Goal: Information Seeking & Learning: Learn about a topic

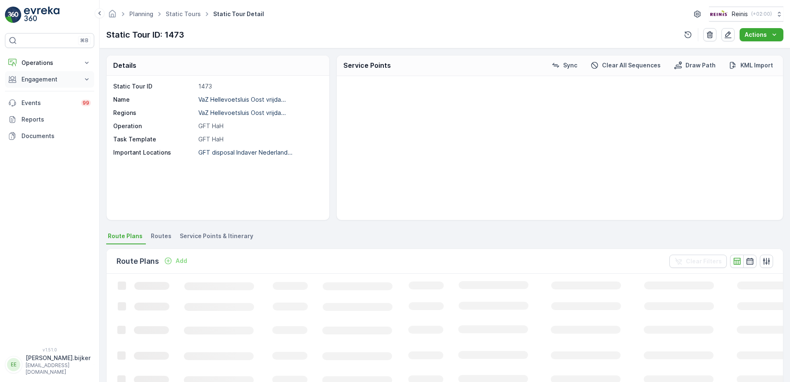
click at [47, 76] on p "Engagement" at bounding box center [49, 79] width 56 height 8
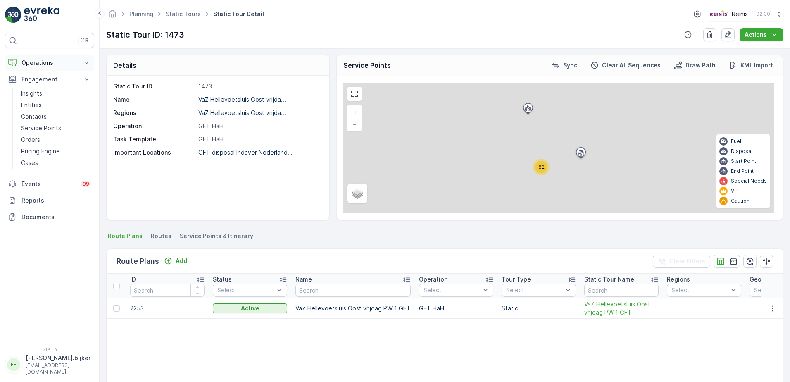
click at [42, 63] on p "Operations" at bounding box center [49, 63] width 56 height 8
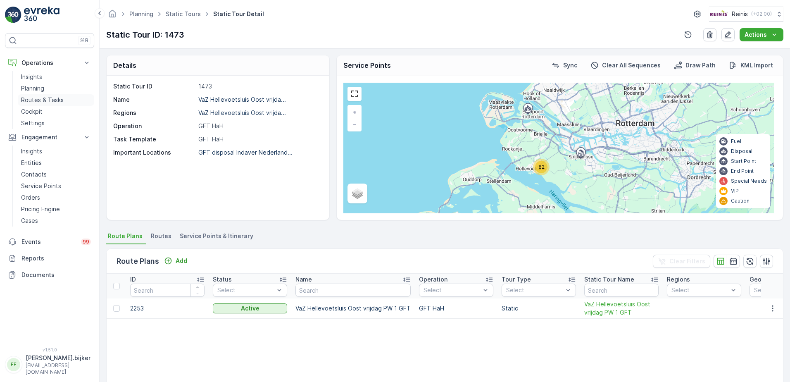
click at [49, 97] on p "Routes & Tasks" at bounding box center [42, 100] width 43 height 8
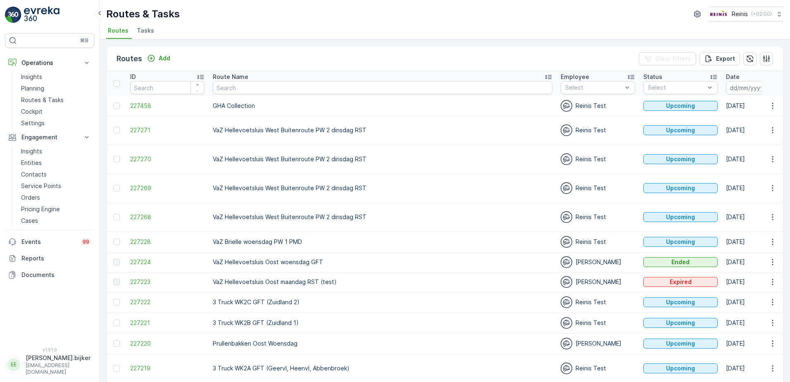
click at [771, 87] on icon "button" at bounding box center [774, 87] width 7 height 7
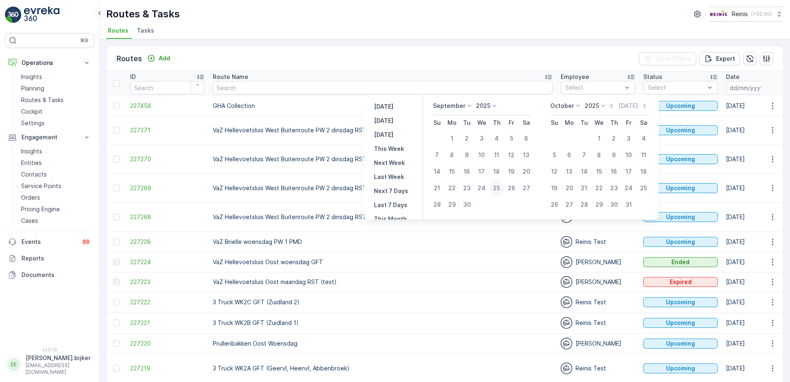
click at [497, 187] on div "25" at bounding box center [496, 187] width 13 height 13
type input "[DATE]"
click at [497, 187] on div "25" at bounding box center [496, 187] width 13 height 13
type input "[DATE]"
click at [497, 186] on div "25" at bounding box center [496, 187] width 13 height 13
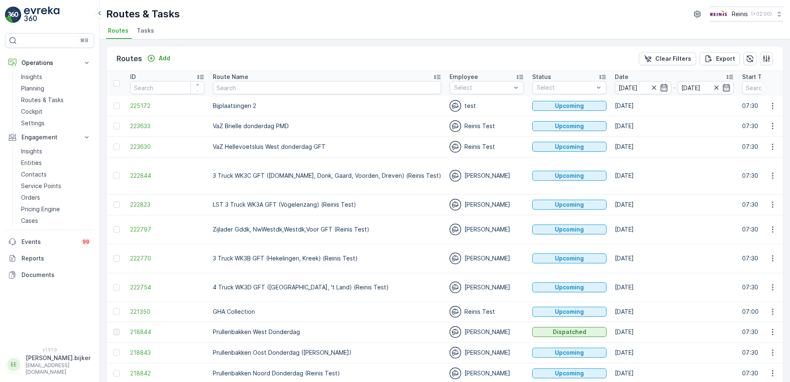
scroll to position [41, 0]
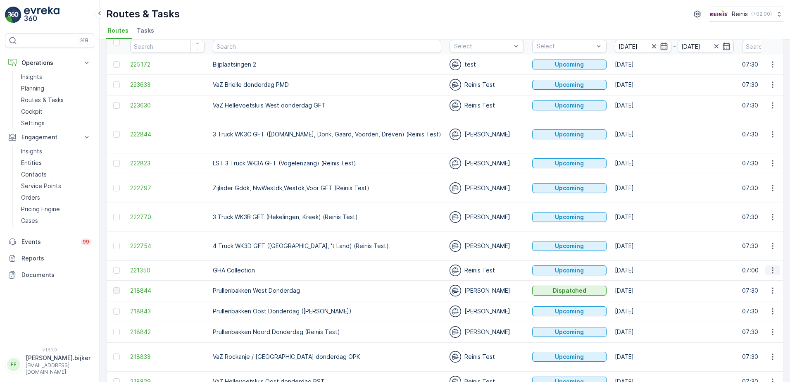
click at [772, 266] on icon "button" at bounding box center [772, 270] width 8 height 8
click at [768, 257] on span "See More Details" at bounding box center [753, 258] width 48 height 8
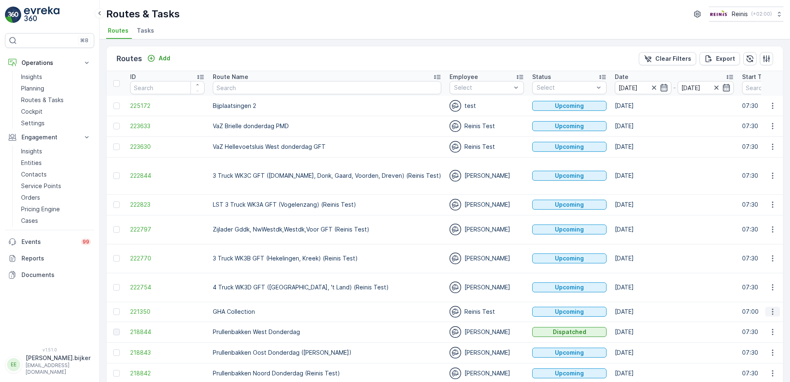
click at [774, 307] on icon "button" at bounding box center [772, 311] width 8 height 8
click at [772, 299] on span "See More Details" at bounding box center [753, 299] width 48 height 8
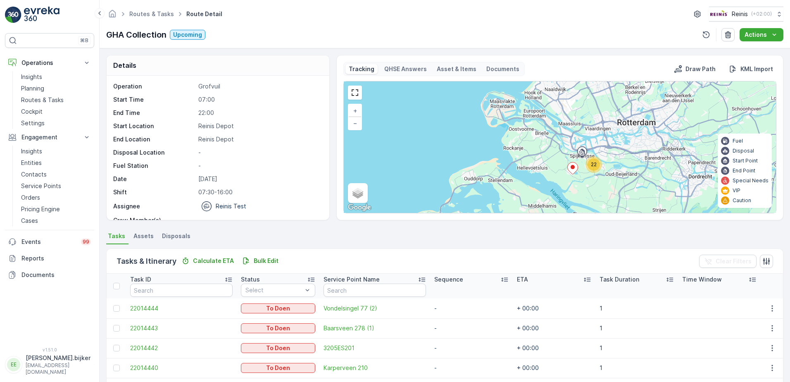
scroll to position [41, 0]
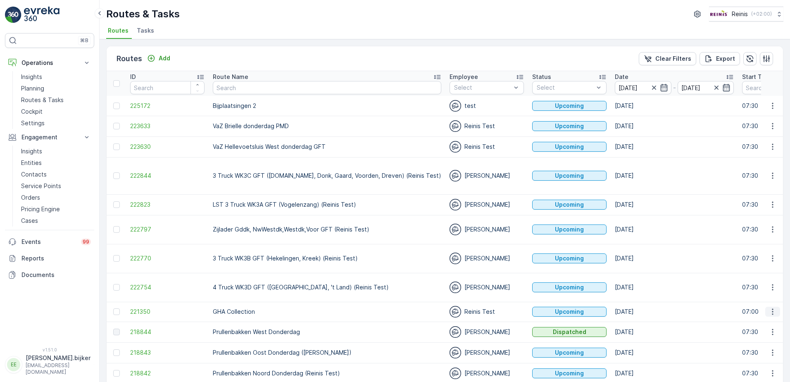
click at [773, 307] on icon "button" at bounding box center [772, 311] width 8 height 8
click at [741, 345] on span "Change Assignee" at bounding box center [753, 345] width 48 height 8
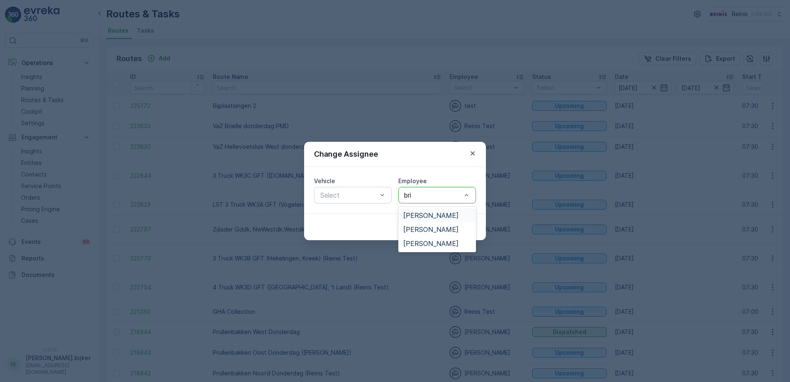
type input "bria"
click at [430, 216] on span "[PERSON_NAME]" at bounding box center [430, 214] width 55 height 7
click at [458, 225] on p "Submit" at bounding box center [461, 227] width 20 height 8
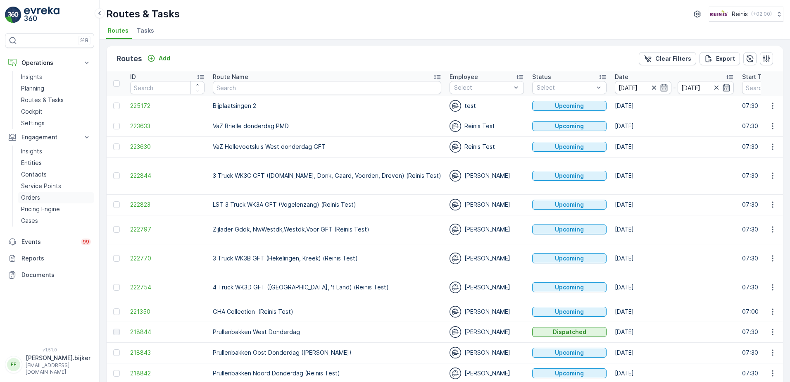
click at [33, 197] on p "Orders" at bounding box center [30, 197] width 19 height 8
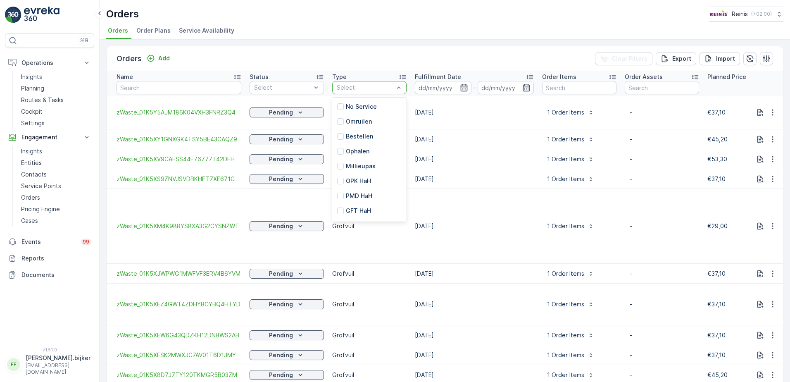
scroll to position [102, 0]
click at [356, 198] on p "Grofvuil" at bounding box center [357, 197] width 23 height 8
click at [471, 89] on div "-" at bounding box center [474, 87] width 119 height 13
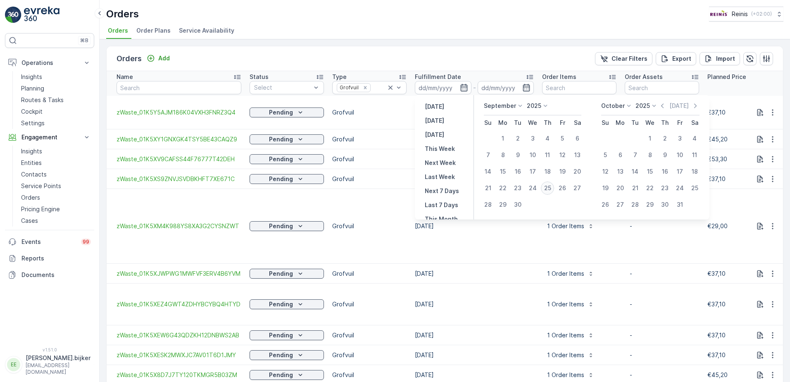
click at [547, 186] on div "25" at bounding box center [547, 187] width 13 height 13
type input "[DATE]"
click at [547, 186] on div "25" at bounding box center [547, 187] width 13 height 13
type input "[DATE]"
click at [547, 186] on div "25" at bounding box center [547, 187] width 13 height 13
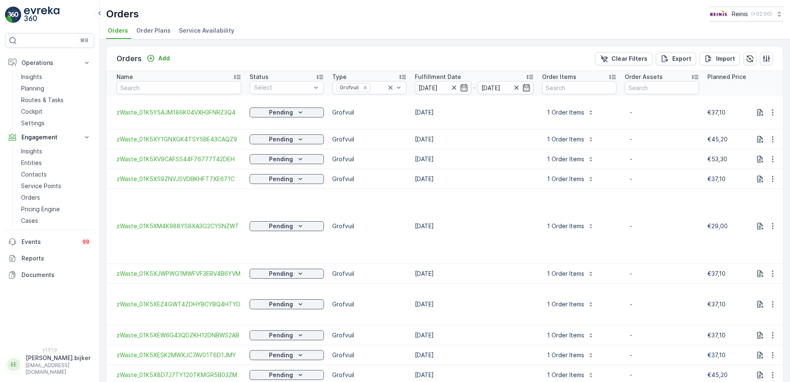
click at [547, 186] on td "1 Order Items" at bounding box center [579, 179] width 83 height 20
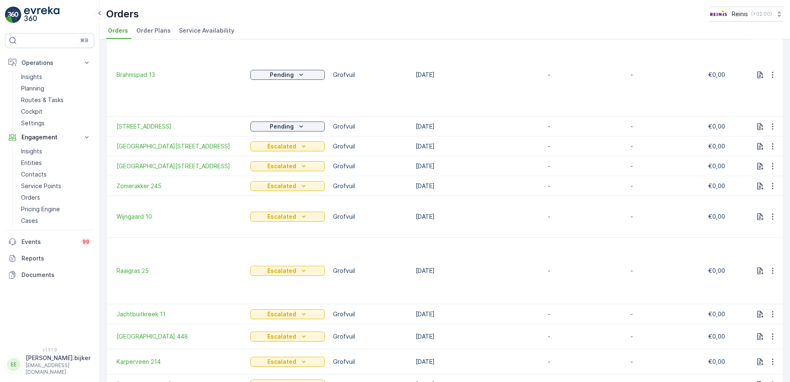
scroll to position [581, 0]
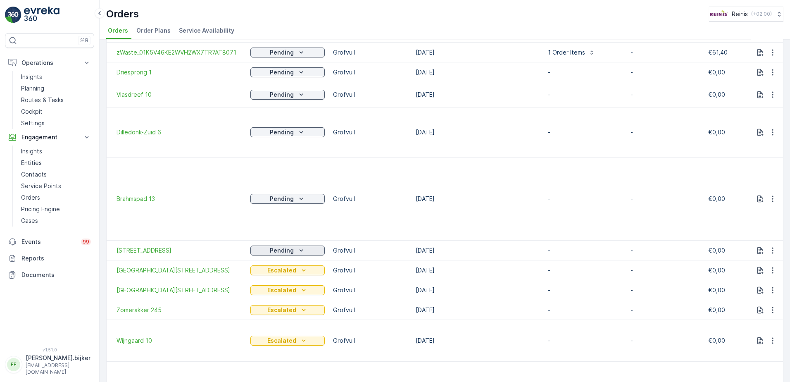
click at [303, 246] on icon "Pending" at bounding box center [301, 250] width 8 height 8
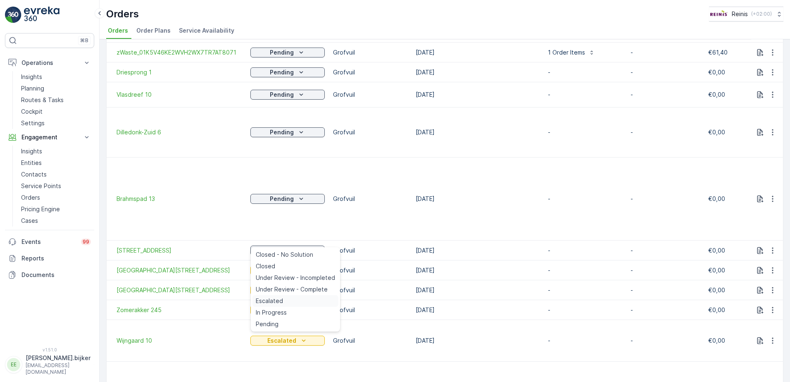
click at [278, 300] on span "Escalated" at bounding box center [269, 301] width 27 height 8
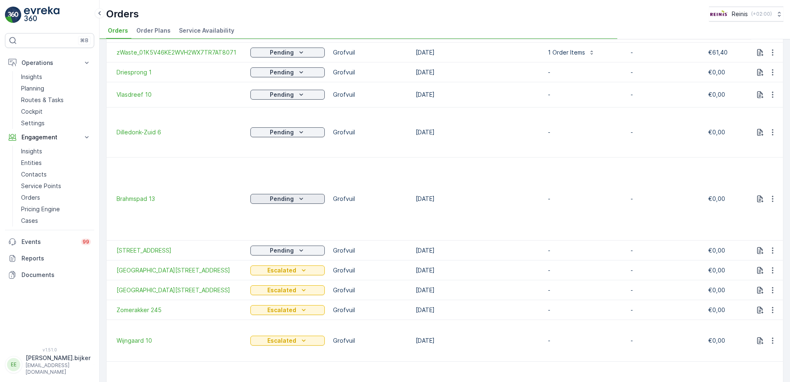
click at [297, 195] on icon "Pending" at bounding box center [301, 199] width 8 height 8
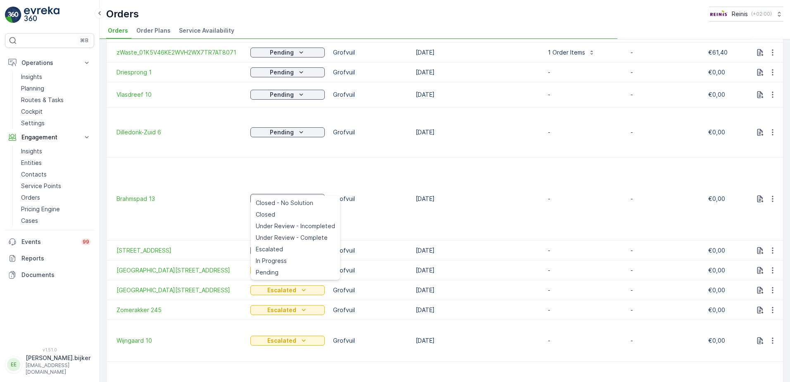
drag, startPoint x: 288, startPoint y: 248, endPoint x: 303, endPoint y: 228, distance: 25.4
click at [288, 248] on div "Escalated" at bounding box center [295, 249] width 86 height 12
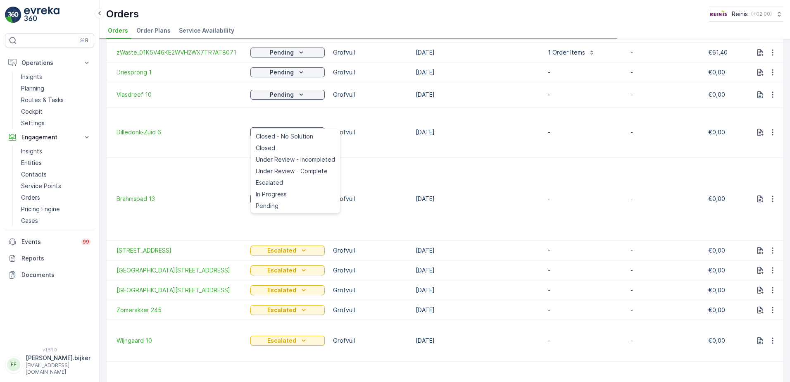
click at [280, 182] on td "Pending" at bounding box center [287, 198] width 83 height 83
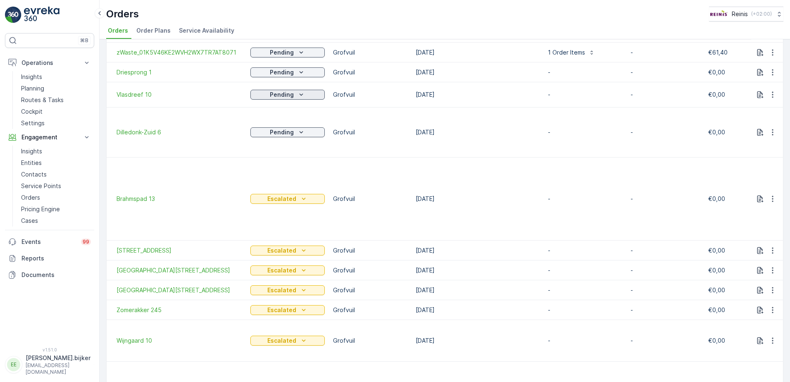
click at [296, 90] on div "Pending" at bounding box center [288, 94] width 68 height 8
click at [282, 145] on span "Escalated" at bounding box center [269, 145] width 27 height 8
click at [297, 67] on button "Pending" at bounding box center [287, 72] width 74 height 10
click at [295, 119] on div "Escalated" at bounding box center [295, 123] width 86 height 12
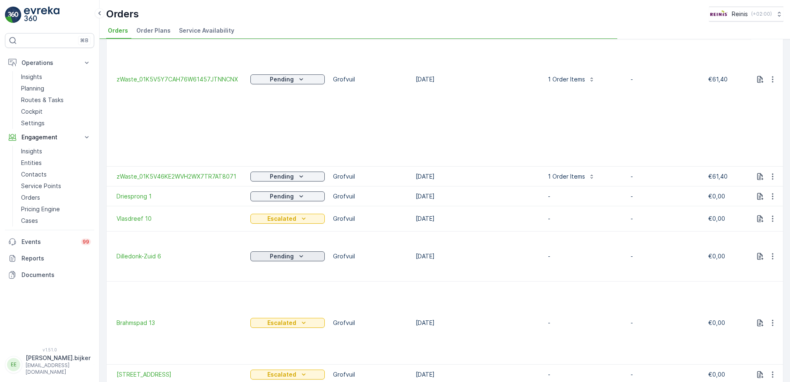
click at [304, 252] on icon "Pending" at bounding box center [301, 256] width 8 height 8
click at [303, 252] on icon "Pending" at bounding box center [301, 256] width 8 height 8
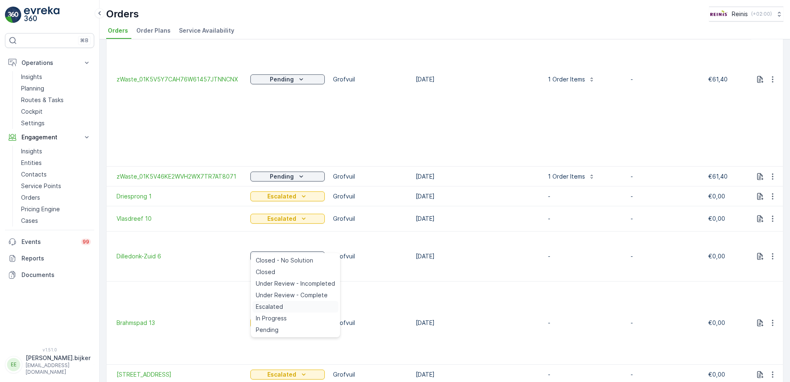
click at [283, 306] on div "Escalated" at bounding box center [295, 307] width 86 height 12
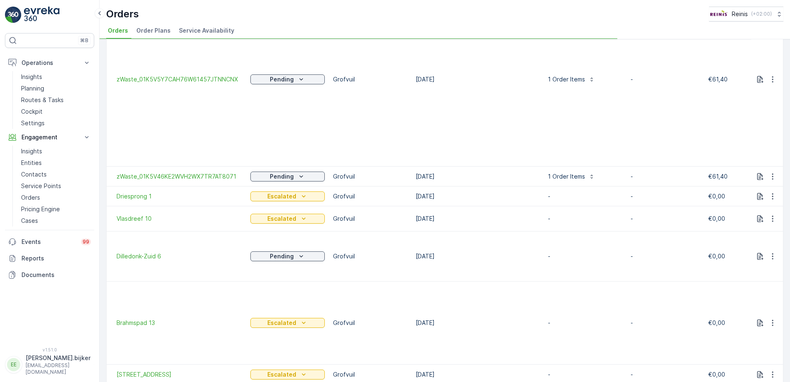
scroll to position [416, 0]
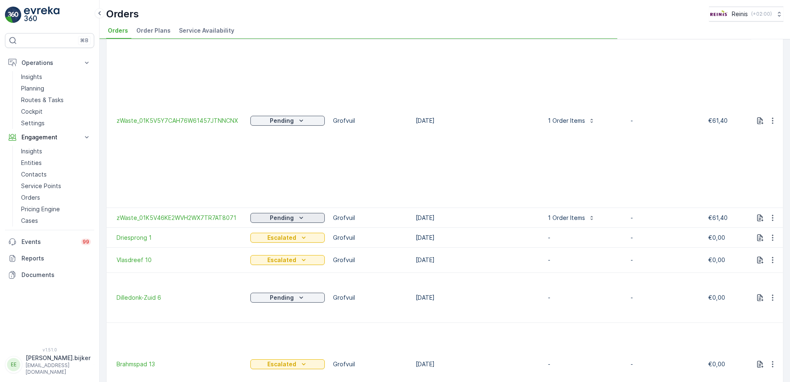
click at [302, 216] on icon "Pending" at bounding box center [301, 217] width 4 height 2
click at [300, 214] on icon "Pending" at bounding box center [301, 218] width 8 height 8
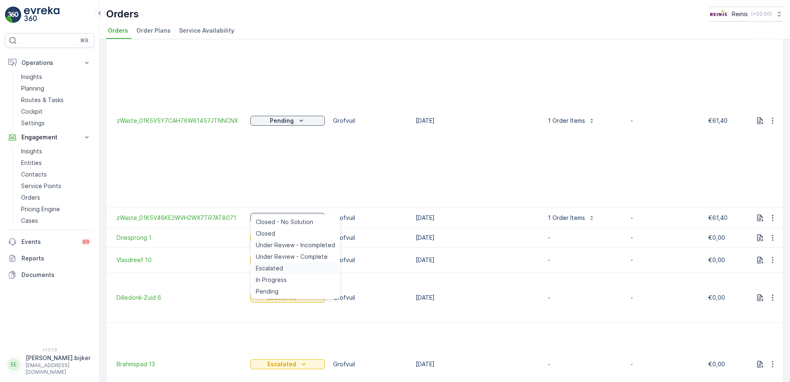
click at [273, 267] on span "Escalated" at bounding box center [269, 268] width 27 height 8
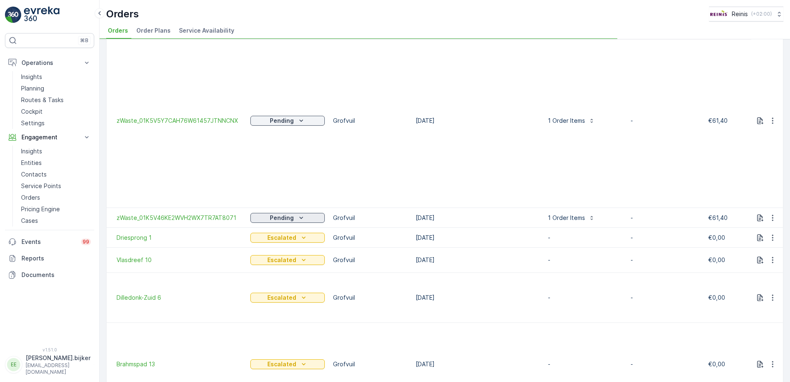
click at [301, 214] on icon "Pending" at bounding box center [301, 218] width 8 height 8
click at [302, 122] on td "Pending" at bounding box center [287, 121] width 83 height 174
click at [299, 117] on icon "Pending" at bounding box center [301, 120] width 8 height 8
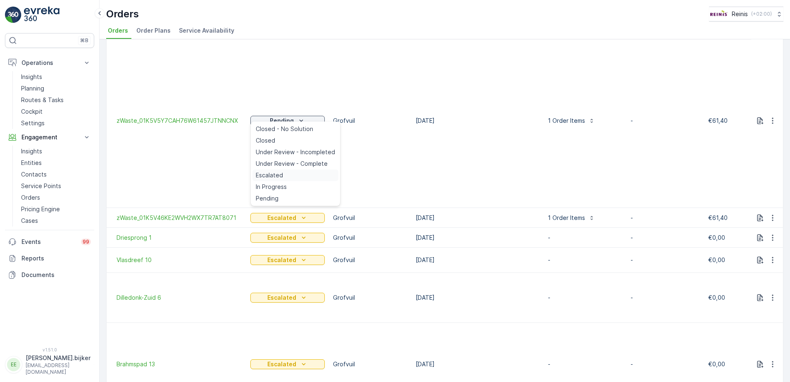
click at [275, 175] on span "Escalated" at bounding box center [269, 175] width 27 height 8
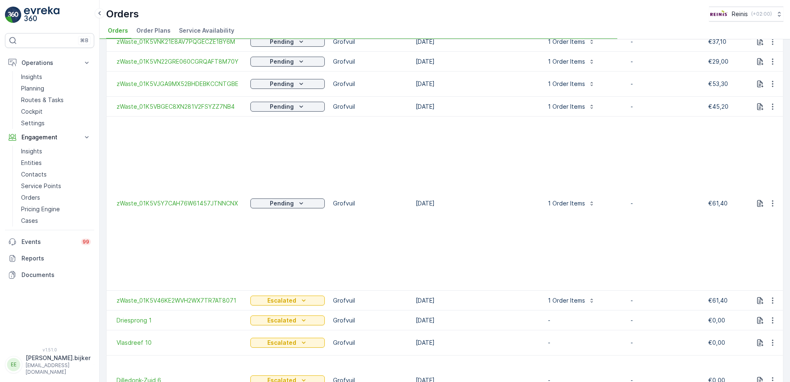
scroll to position [292, 0]
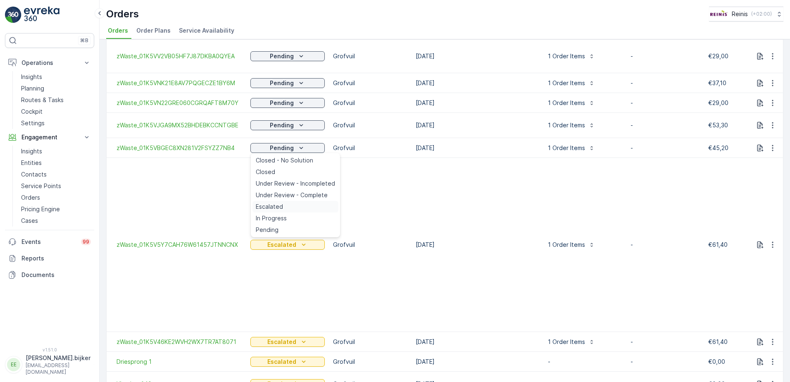
click at [273, 205] on span "Escalated" at bounding box center [269, 206] width 27 height 8
click at [298, 128] on icon "Pending" at bounding box center [301, 125] width 8 height 8
click at [285, 186] on div "Escalated" at bounding box center [295, 184] width 86 height 12
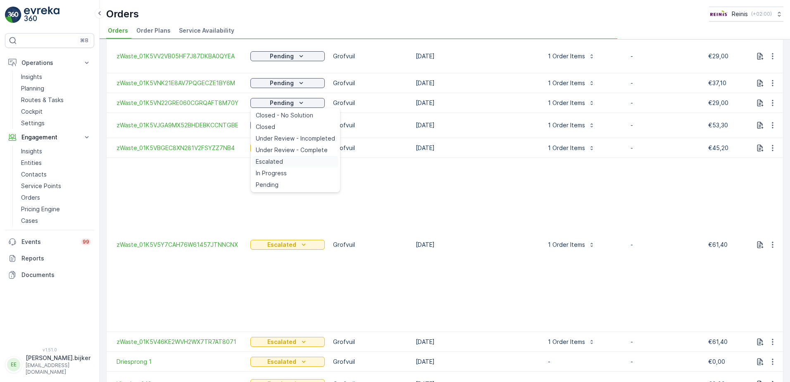
click at [278, 162] on span "Escalated" at bounding box center [269, 161] width 27 height 8
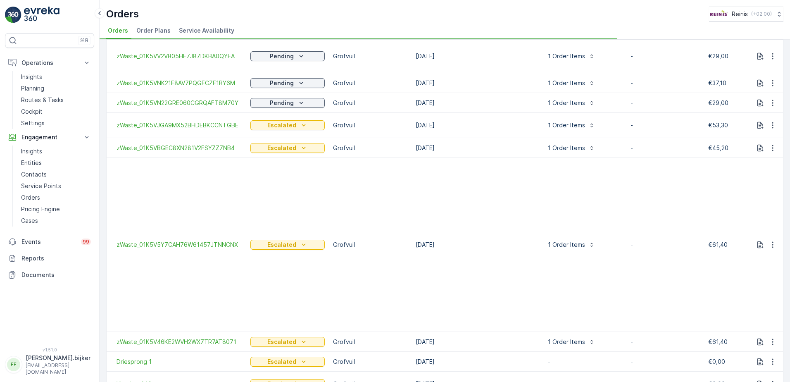
click at [304, 81] on icon "Pending" at bounding box center [301, 83] width 8 height 8
click at [288, 143] on div "Escalated" at bounding box center [295, 142] width 86 height 12
click at [295, 55] on div "Pending" at bounding box center [288, 56] width 68 height 8
click at [283, 113] on div "Escalated" at bounding box center [295, 115] width 86 height 12
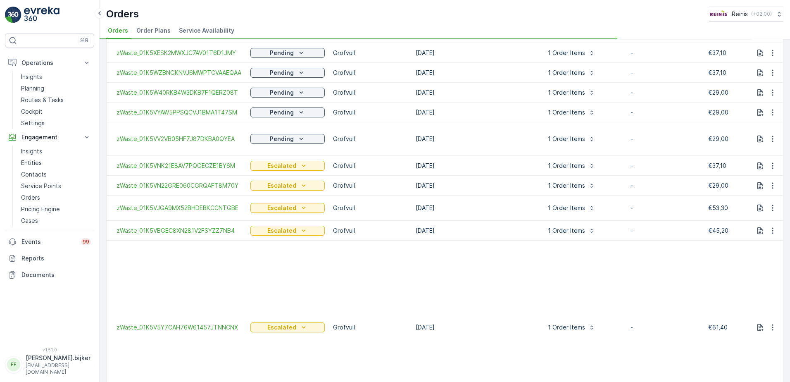
scroll to position [168, 0]
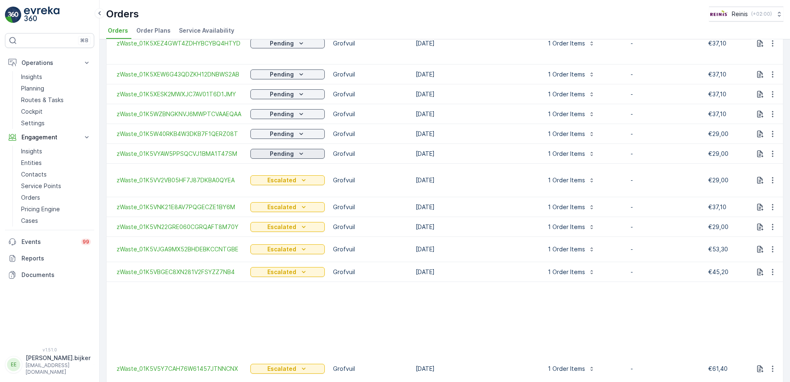
click at [302, 155] on icon "Pending" at bounding box center [301, 154] width 8 height 8
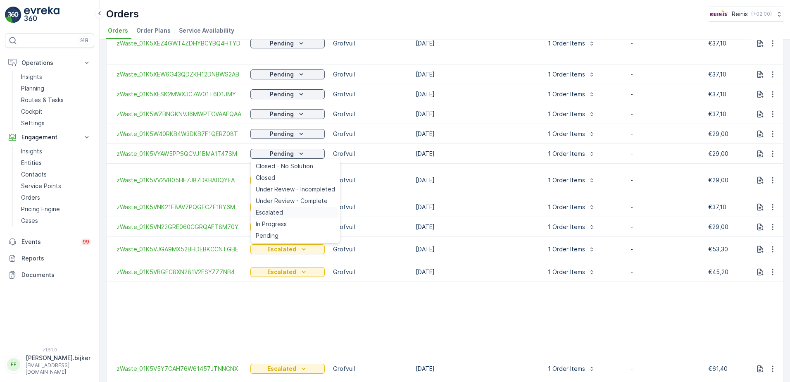
click at [285, 210] on div "Escalated" at bounding box center [295, 213] width 86 height 12
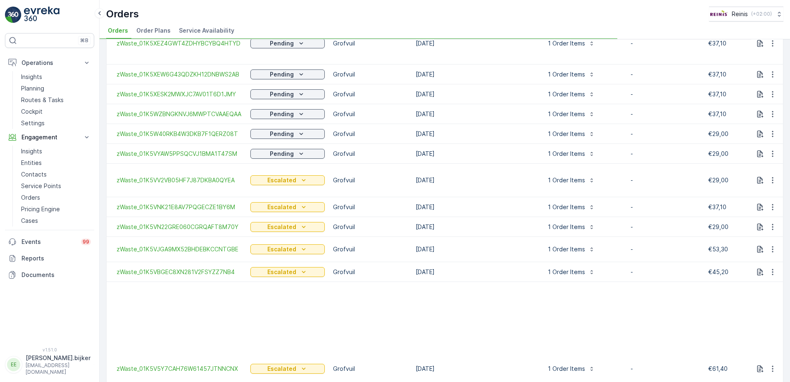
click at [300, 151] on icon "Pending" at bounding box center [301, 154] width 8 height 8
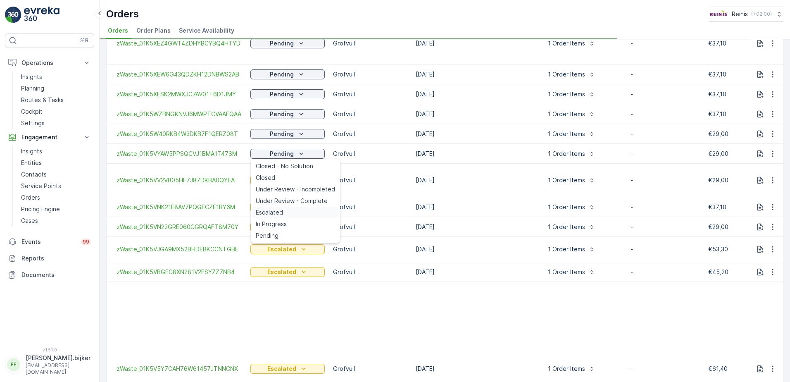
drag, startPoint x: 280, startPoint y: 213, endPoint x: 292, endPoint y: 191, distance: 24.2
click at [281, 213] on span "Escalated" at bounding box center [269, 212] width 27 height 8
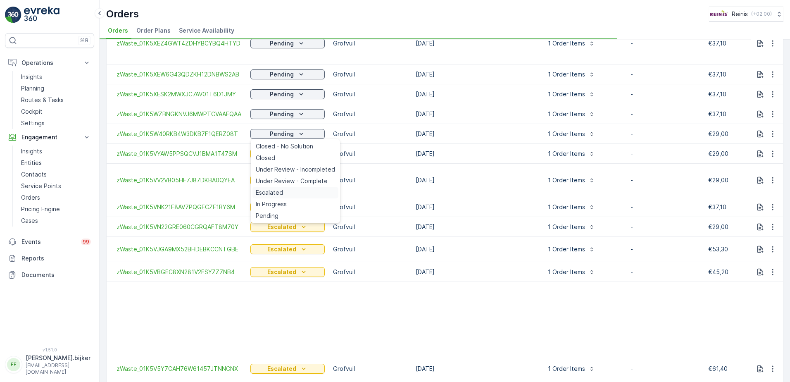
click at [279, 195] on span "Escalated" at bounding box center [269, 192] width 27 height 8
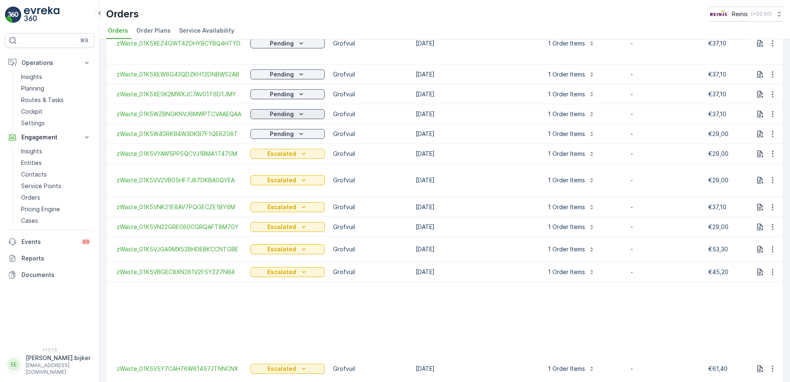
click at [295, 112] on div "Pending" at bounding box center [288, 114] width 68 height 8
drag, startPoint x: 278, startPoint y: 171, endPoint x: 292, endPoint y: 120, distance: 53.3
click at [279, 173] on span "Escalated" at bounding box center [269, 173] width 27 height 8
click at [302, 93] on icon "Pending" at bounding box center [301, 94] width 8 height 8
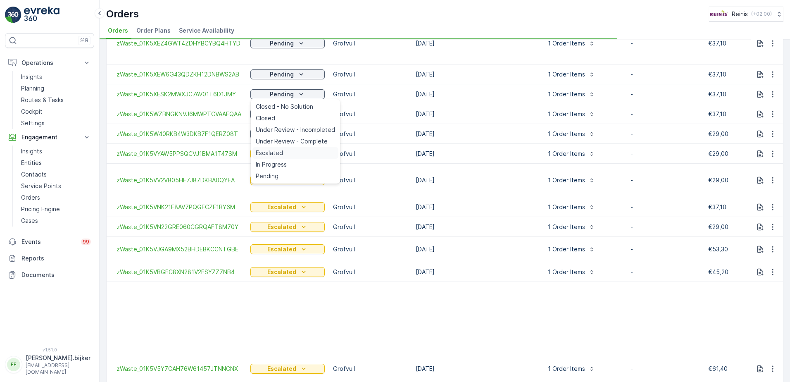
click at [280, 152] on span "Escalated" at bounding box center [269, 153] width 27 height 8
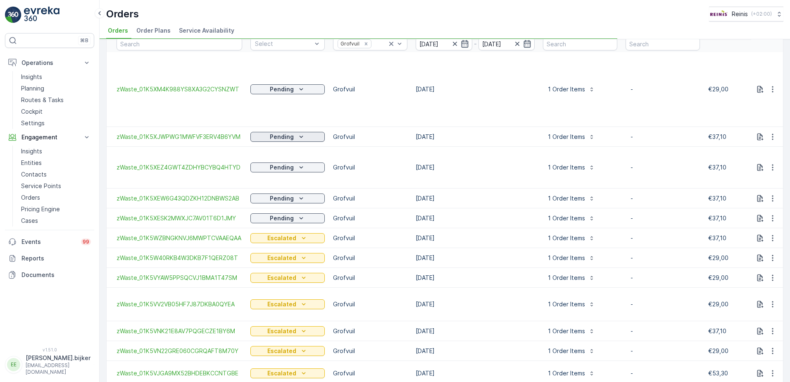
scroll to position [2, 0]
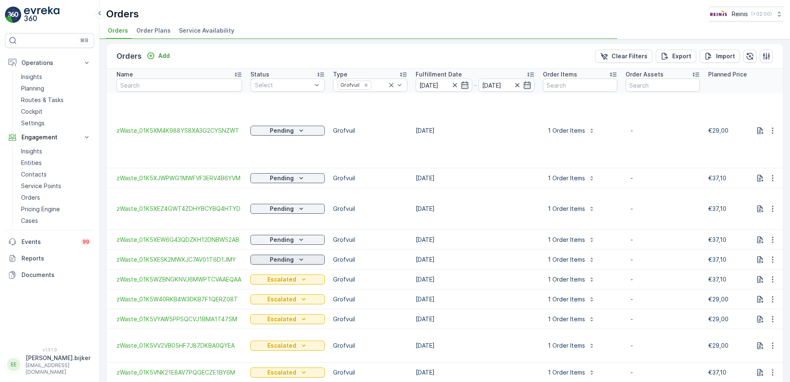
click at [302, 262] on icon "Pending" at bounding box center [301, 259] width 8 height 8
click at [285, 315] on p "Escalated" at bounding box center [281, 319] width 29 height 8
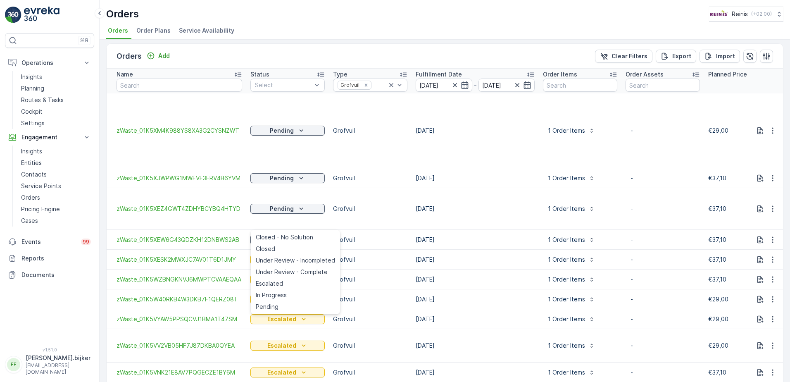
click at [335, 230] on ul "Closed - No Solution Closed Under Review - Incompleted Under Review - Complete …" at bounding box center [295, 272] width 89 height 84
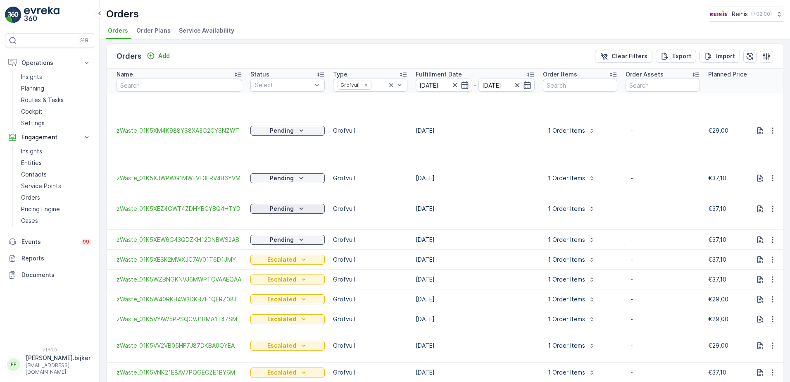
click at [299, 207] on icon "Pending" at bounding box center [301, 208] width 8 height 8
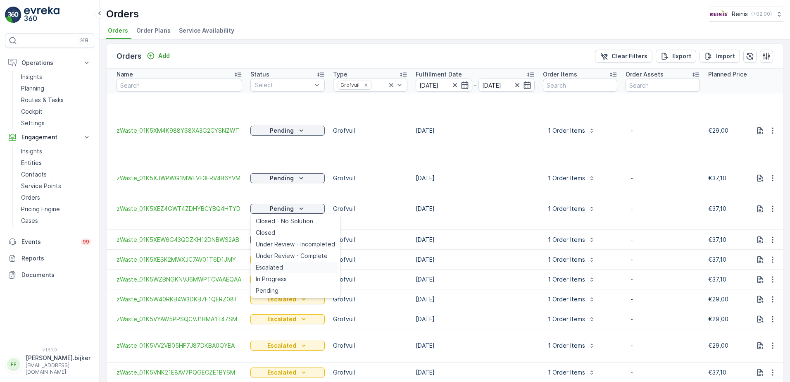
click at [275, 269] on span "Escalated" at bounding box center [269, 267] width 27 height 8
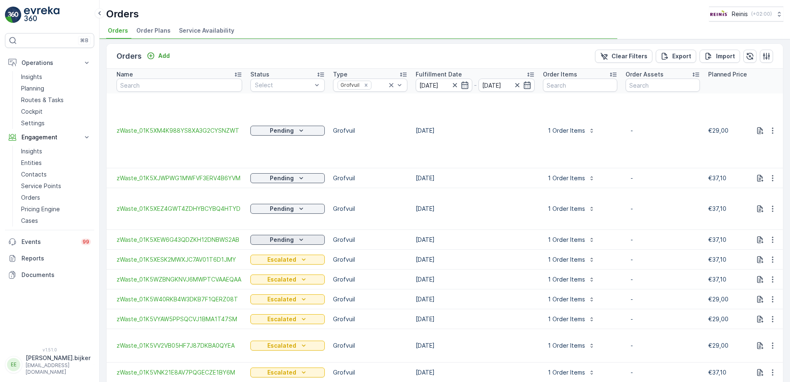
click at [302, 240] on icon "Pending" at bounding box center [301, 239] width 4 height 2
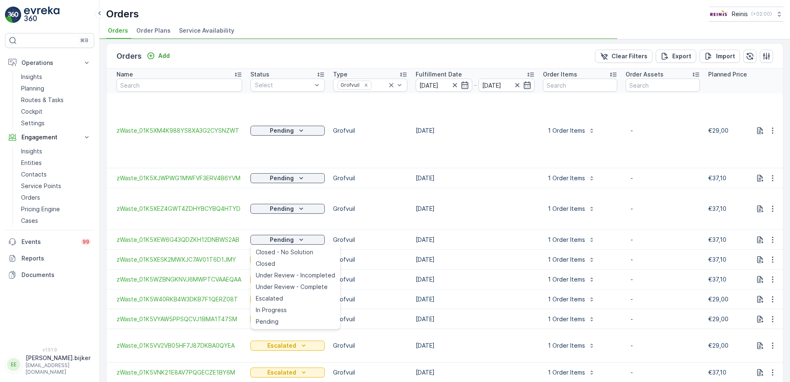
click at [273, 297] on span "Escalated" at bounding box center [269, 298] width 27 height 8
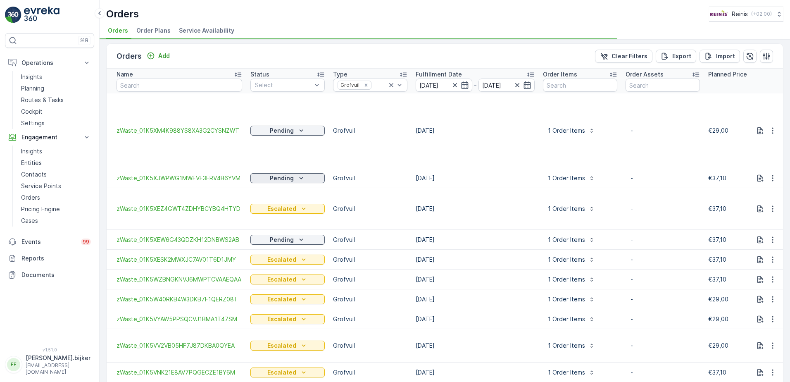
click at [300, 178] on icon "Pending" at bounding box center [301, 178] width 8 height 8
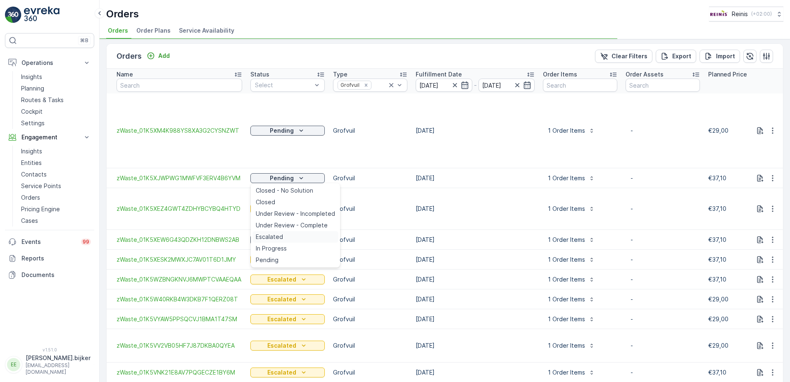
click at [281, 238] on span "Escalated" at bounding box center [269, 237] width 27 height 8
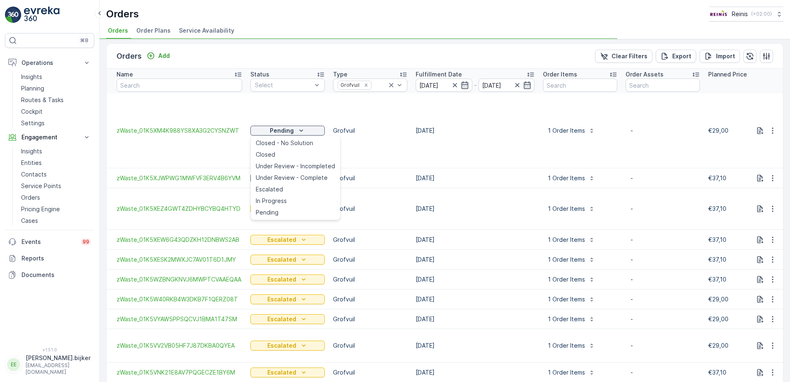
drag, startPoint x: 273, startPoint y: 189, endPoint x: 292, endPoint y: 202, distance: 22.0
click at [273, 189] on span "Escalated" at bounding box center [269, 189] width 27 height 8
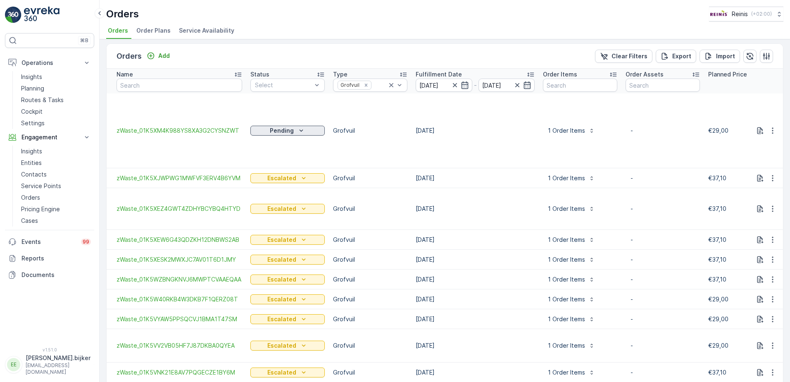
click at [302, 130] on icon "Pending" at bounding box center [301, 130] width 8 height 8
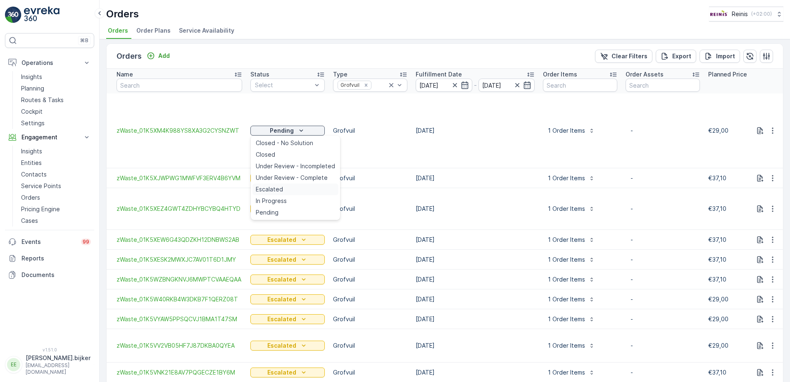
click at [274, 189] on span "Escalated" at bounding box center [269, 189] width 27 height 8
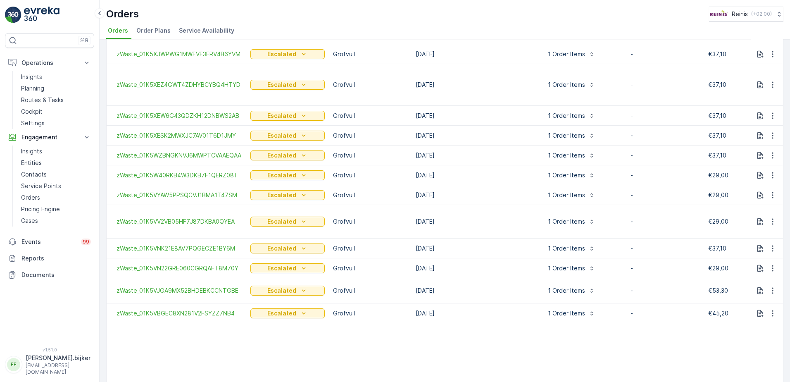
scroll to position [0, 0]
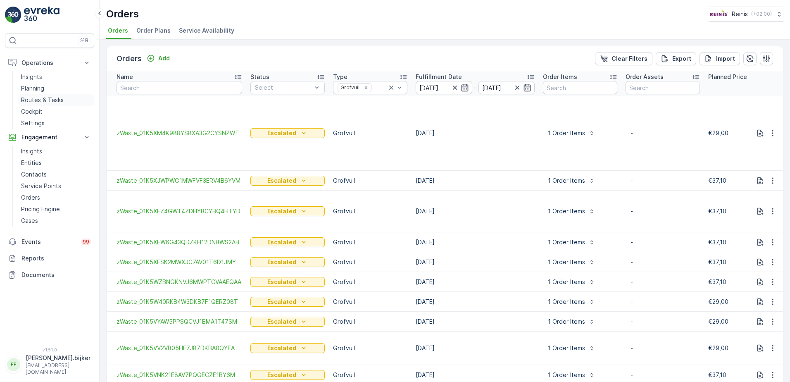
click at [36, 97] on p "Routes & Tasks" at bounding box center [42, 100] width 43 height 8
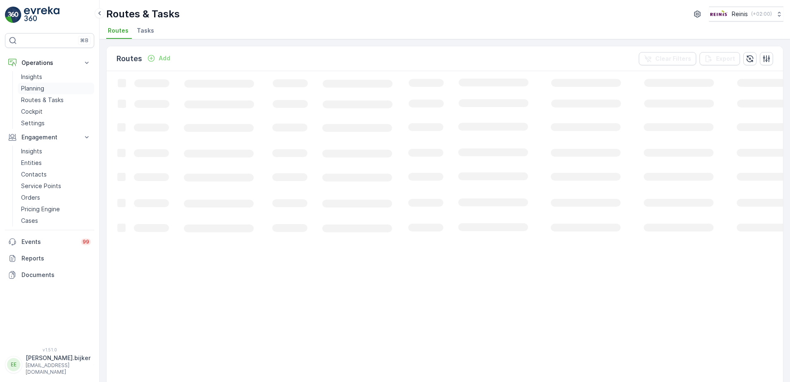
click at [34, 87] on p "Planning" at bounding box center [32, 88] width 23 height 8
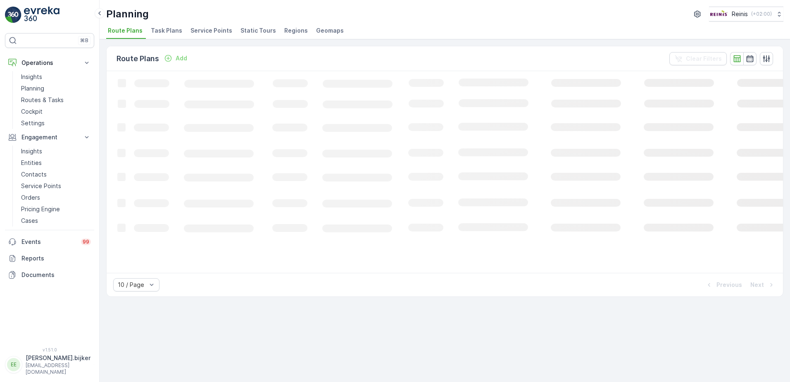
click at [263, 30] on span "Static Tours" at bounding box center [258, 30] width 36 height 8
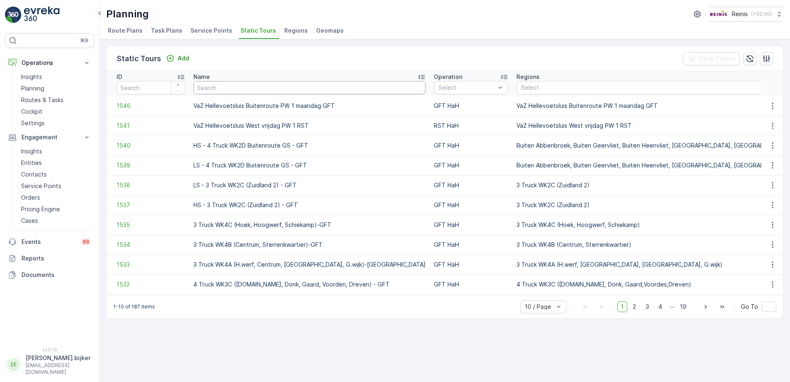
click at [290, 83] on input "text" at bounding box center [309, 87] width 232 height 13
click at [776, 106] on icon "button" at bounding box center [772, 106] width 8 height 8
click at [768, 120] on span "See More Details" at bounding box center [758, 118] width 48 height 8
click at [297, 89] on input "text" at bounding box center [309, 87] width 232 height 13
type input "vaz"
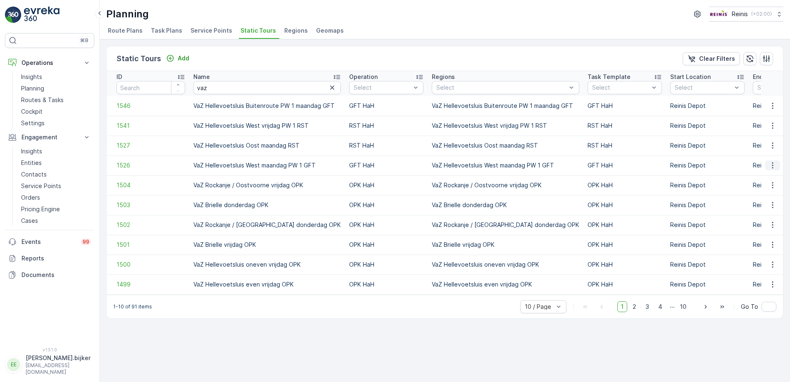
click at [772, 166] on icon "button" at bounding box center [772, 165] width 8 height 8
click at [773, 175] on span "See More Details" at bounding box center [758, 177] width 48 height 8
click at [770, 106] on icon "button" at bounding box center [772, 106] width 8 height 8
click at [756, 118] on span "See More Details" at bounding box center [758, 118] width 48 height 8
click at [770, 165] on icon "button" at bounding box center [772, 165] width 8 height 8
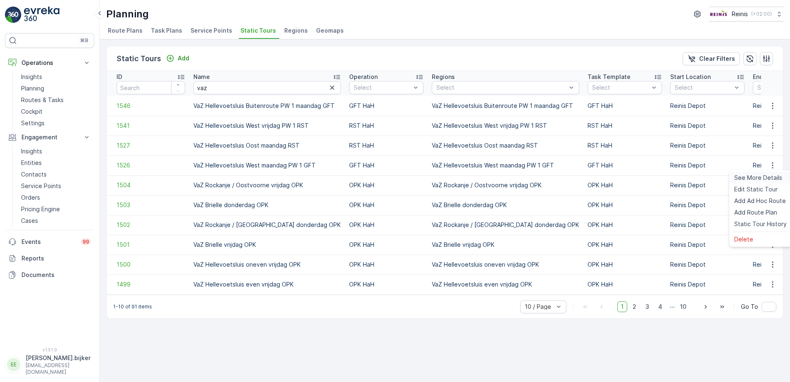
click at [764, 178] on span "See More Details" at bounding box center [758, 177] width 48 height 8
click at [775, 163] on icon "button" at bounding box center [772, 165] width 8 height 8
click at [771, 176] on span "See More Details" at bounding box center [758, 177] width 48 height 8
click at [271, 84] on input "vaz" at bounding box center [266, 87] width 147 height 13
type input "v"
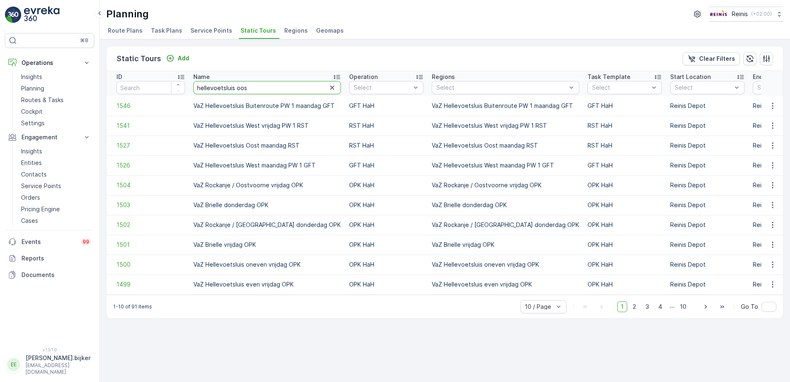
type input "hellevoetsluis oost"
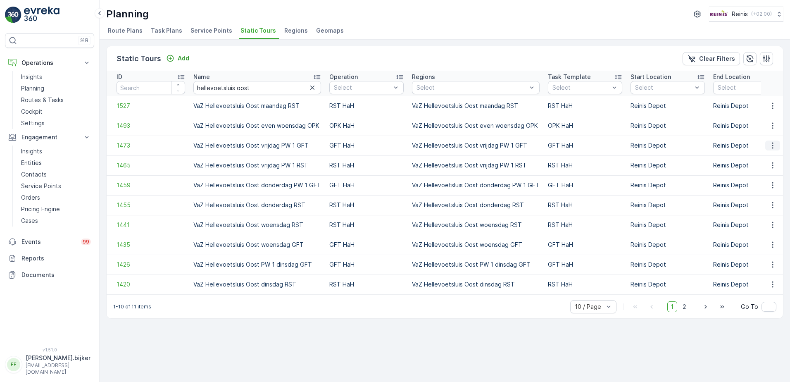
click at [770, 144] on icon "button" at bounding box center [772, 145] width 8 height 8
click at [766, 156] on span "See More Details" at bounding box center [758, 158] width 48 height 8
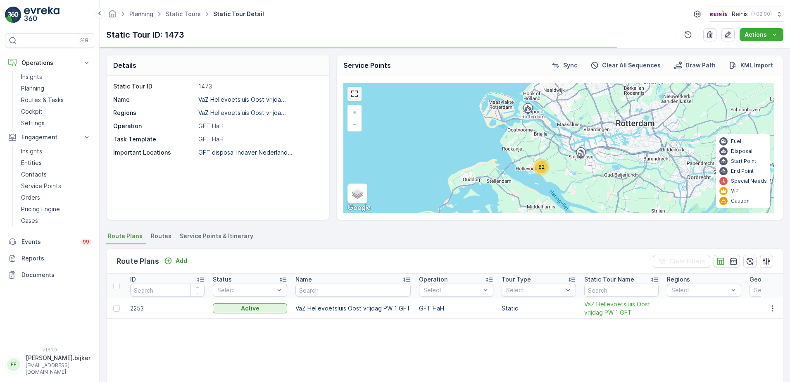
click at [352, 92] on link at bounding box center [354, 94] width 12 height 12
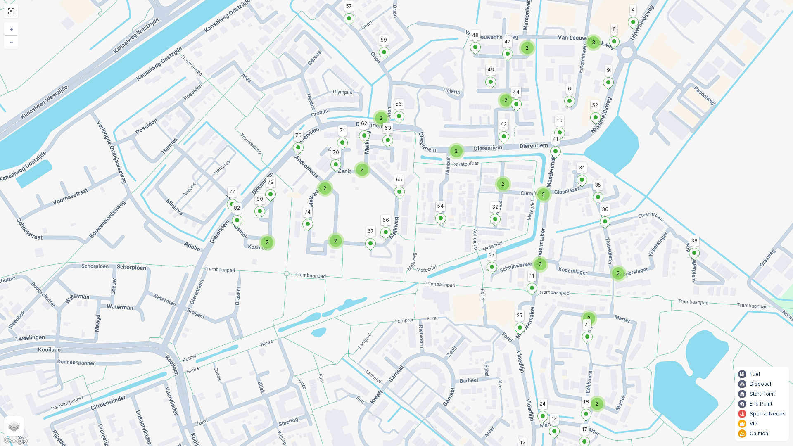
drag, startPoint x: 667, startPoint y: 139, endPoint x: 708, endPoint y: 151, distance: 42.1
click at [708, 151] on div "2 3 2 2 2 2 3 2 2 2 2 2 2 2 2 2 3 38 58 25 57 76 1 2 36 27 4 48 42 32 9 54 65 5…" at bounding box center [396, 223] width 793 height 446
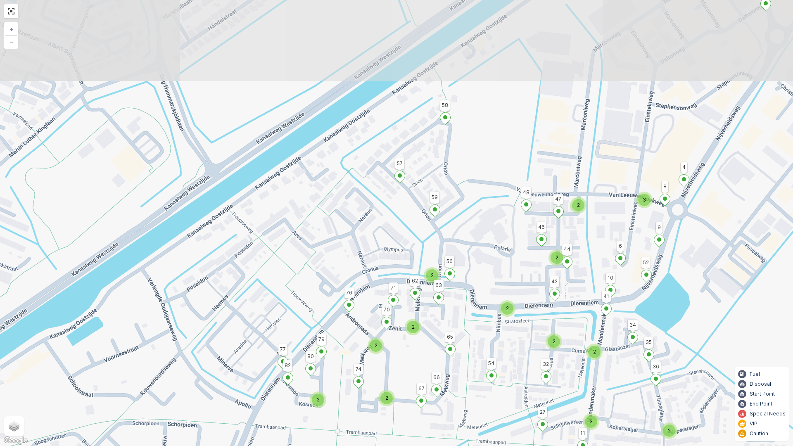
drag, startPoint x: 440, startPoint y: 119, endPoint x: 490, endPoint y: 277, distance: 166.2
click at [490, 277] on div "2 3 2 2 2 2 3 2 2 2 2 2 2 2 2 2 3 38 58 25 57 76 1 2 36 27 4 48 42 32 9 54 65 5…" at bounding box center [396, 223] width 793 height 446
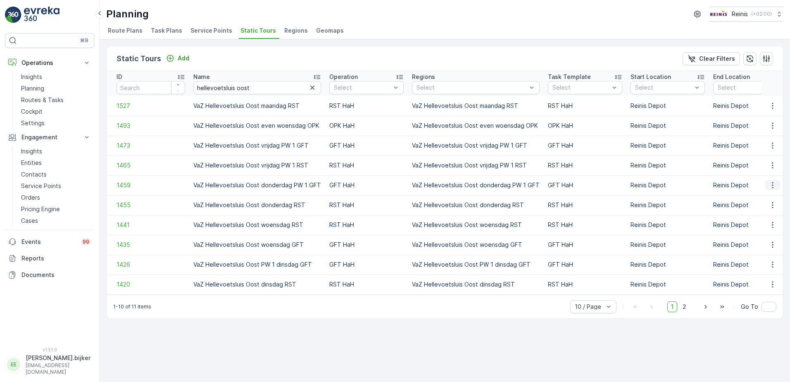
click at [771, 185] on icon "button" at bounding box center [772, 185] width 8 height 8
click at [763, 199] on span "See More Details" at bounding box center [758, 197] width 48 height 8
click at [774, 166] on icon "button" at bounding box center [772, 165] width 8 height 8
click at [774, 176] on span "See More Details" at bounding box center [758, 177] width 48 height 8
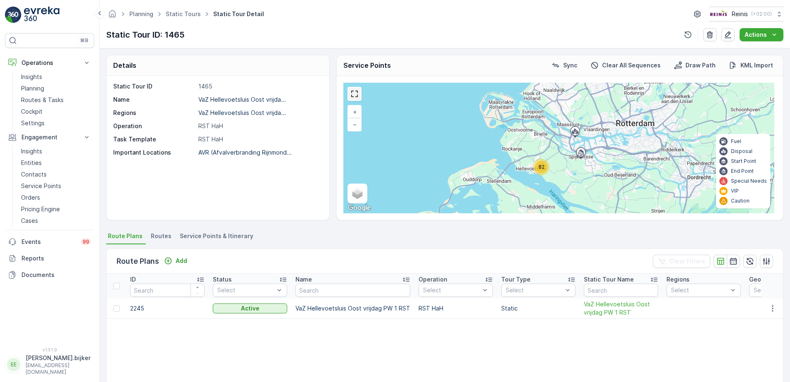
click at [354, 95] on link at bounding box center [354, 94] width 12 height 12
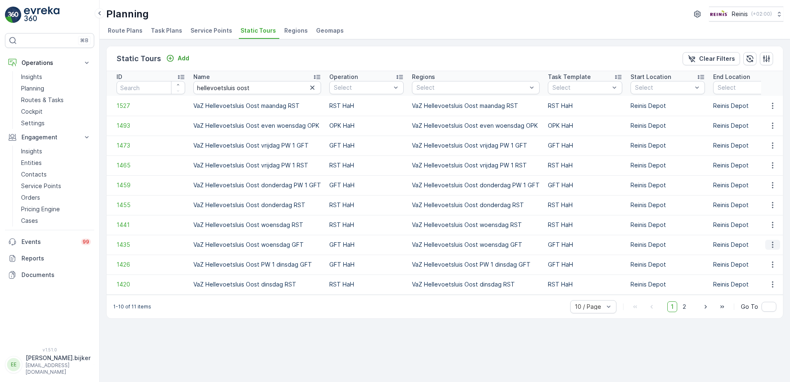
click at [770, 244] on icon "button" at bounding box center [772, 244] width 8 height 8
click at [767, 256] on span "See More Details" at bounding box center [758, 257] width 48 height 8
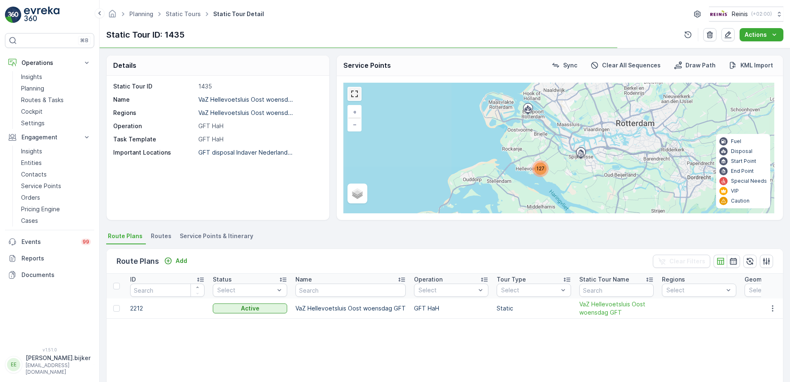
click at [359, 95] on link at bounding box center [354, 94] width 12 height 12
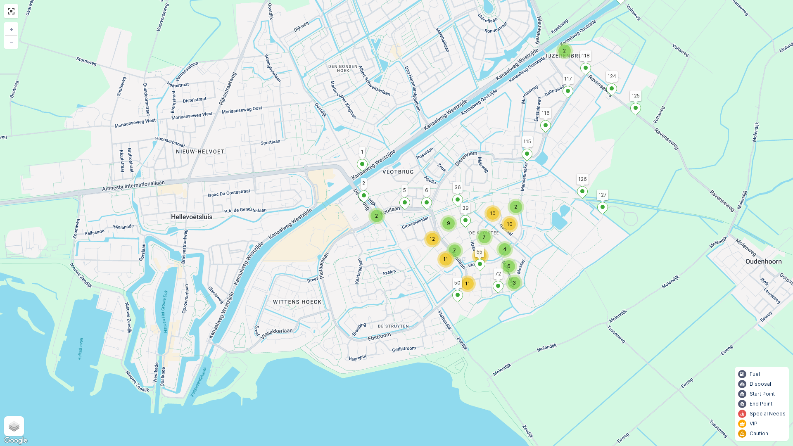
drag, startPoint x: 577, startPoint y: 254, endPoint x: 573, endPoint y: 264, distance: 10.2
click at [577, 256] on div "2 2 2 7 11 12 11 4 3 6 9 7 11 2 10 10 123 117 116 115 50 6 5 1 2 125 124 118 12…" at bounding box center [396, 223] width 793 height 446
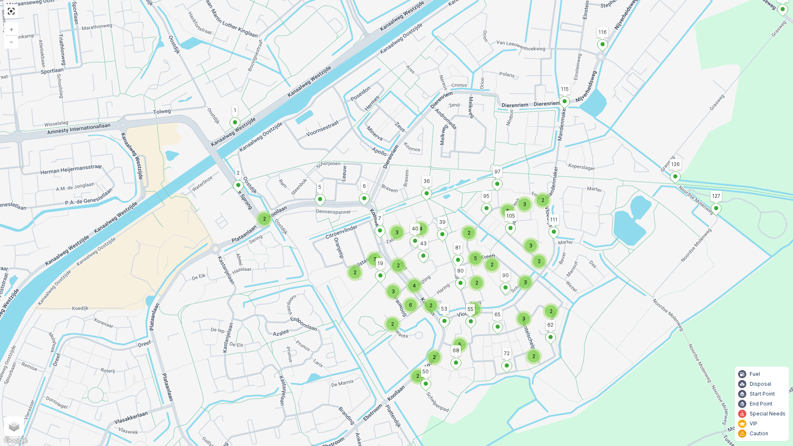
click at [380, 228] on icon at bounding box center [380, 232] width 10 height 12
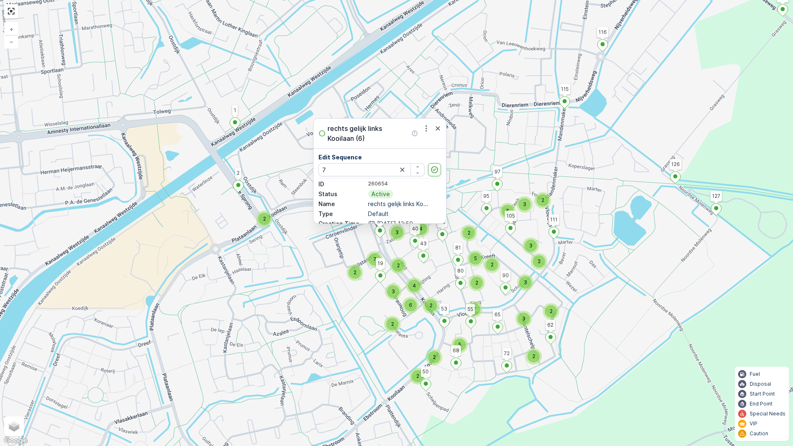
click at [283, 308] on div "2 2 2 4 2 5 2 2 2 7 2 3 6 3 2 2 3 3 4 2 5 2 7 2 2 6 2 3 3 123 117 116 115 50 6 …" at bounding box center [396, 223] width 793 height 446
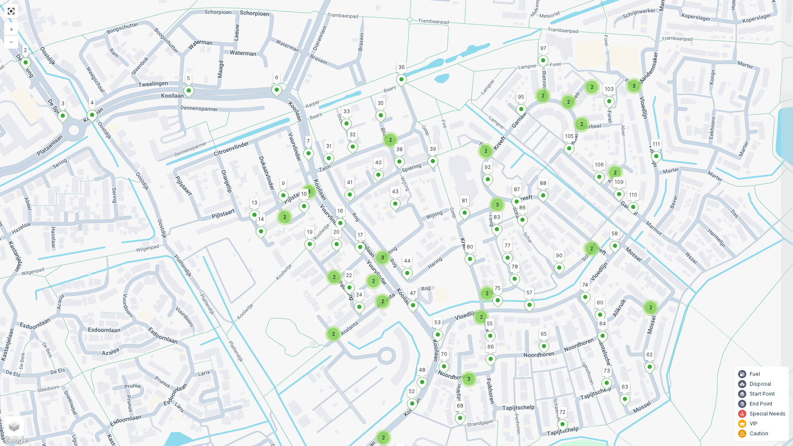
drag, startPoint x: 635, startPoint y: 206, endPoint x: 531, endPoint y: 229, distance: 106.7
click at [528, 229] on div "3 2 3 3 2 2 2 2 2 2 2 2 3 2 2 2 2 2 2 2 2 2 123 117 116 115 50 6 5 1 2 125 124 …" at bounding box center [396, 223] width 793 height 446
click at [458, 188] on div "3 2 3 3 2 2 2 2 2 2 2 2 3 2 2 2 2 2 2 2 2 2 123 117 116 115 50 6 5 1 2 125 124 …" at bounding box center [396, 223] width 793 height 446
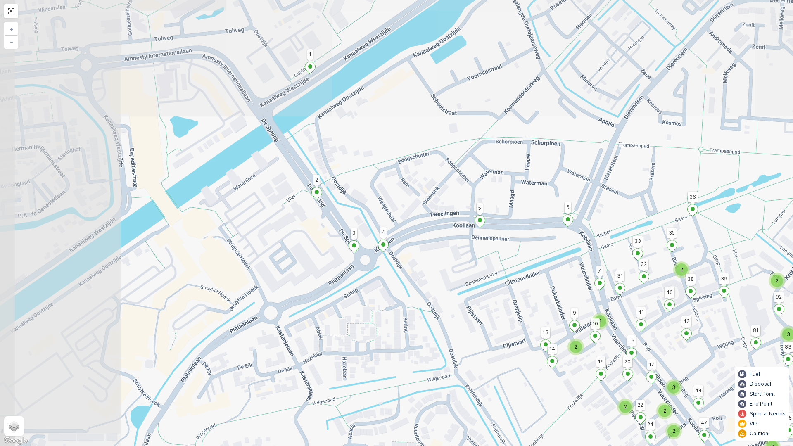
drag, startPoint x: 314, startPoint y: 231, endPoint x: 425, endPoint y: 269, distance: 116.4
click at [425, 269] on div "3 2 3 3 2 2 2 2 2 2 2 2 3 2 2 2 2 2 2 2 2 2 123 117 116 115 50 6 5 1 2 125 124 …" at bounding box center [396, 223] width 793 height 446
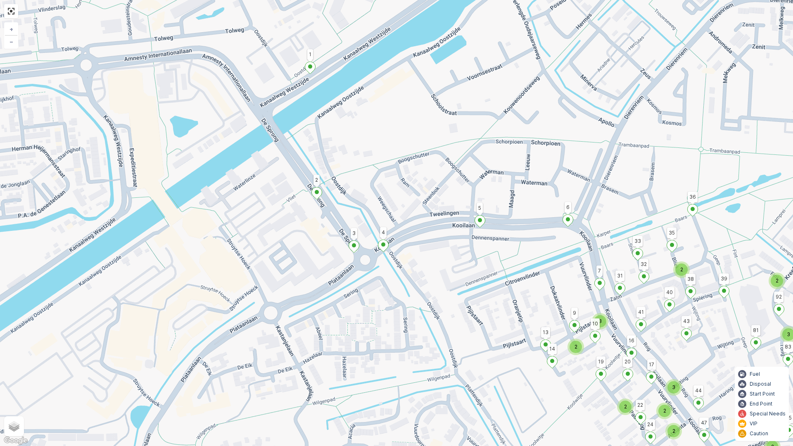
click at [522, 212] on div "3 2 3 3 2 2 2 2 2 2 2 2 3 2 2 2 2 2 2 2 2 2 123 117 116 115 50 6 5 1 2 125 124 …" at bounding box center [396, 223] width 793 height 446
